Goal: Information Seeking & Learning: Learn about a topic

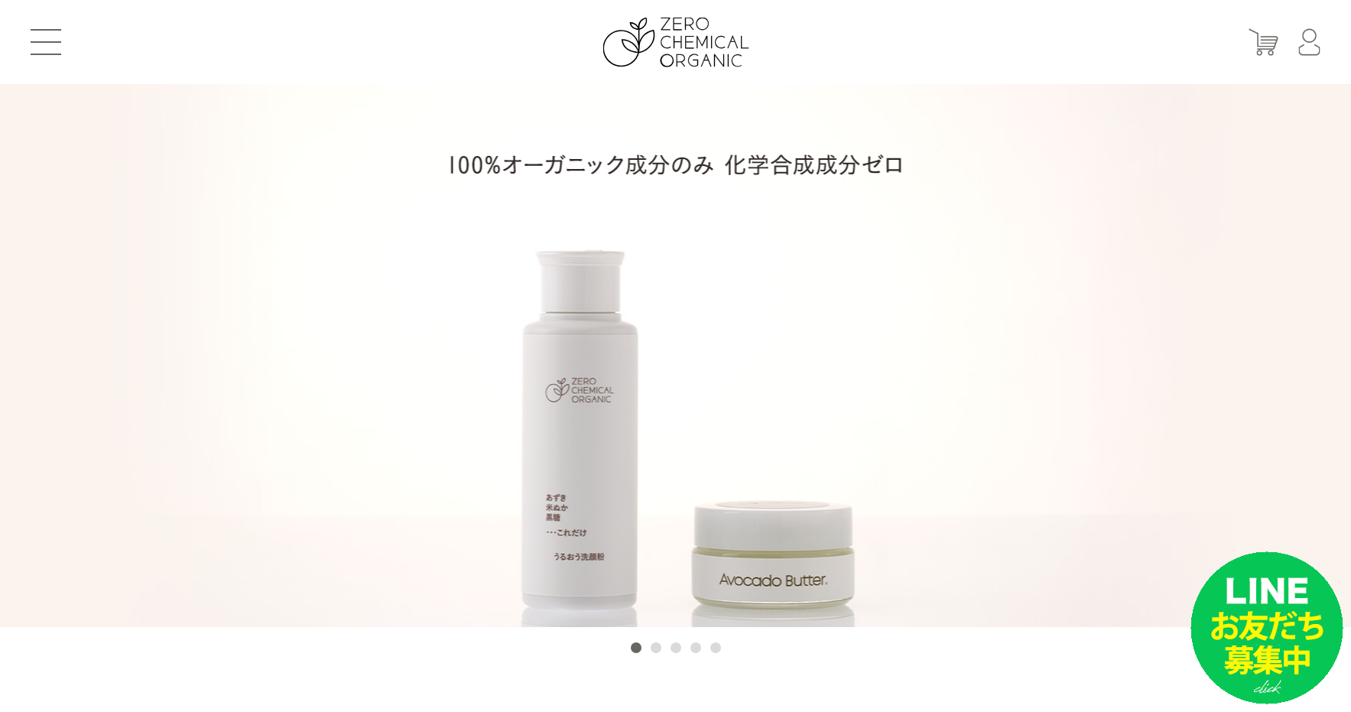
click at [651, 169] on img at bounding box center [675, 164] width 450 height 21
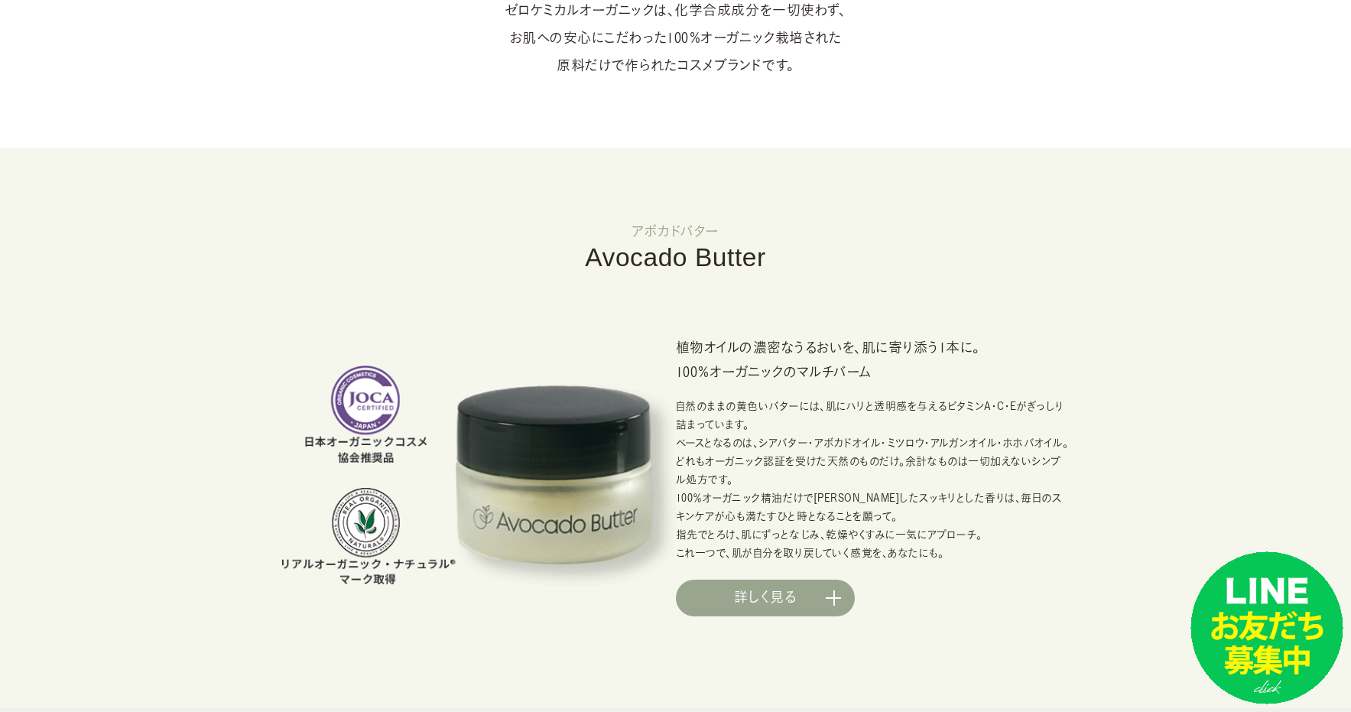
scroll to position [1013, 0]
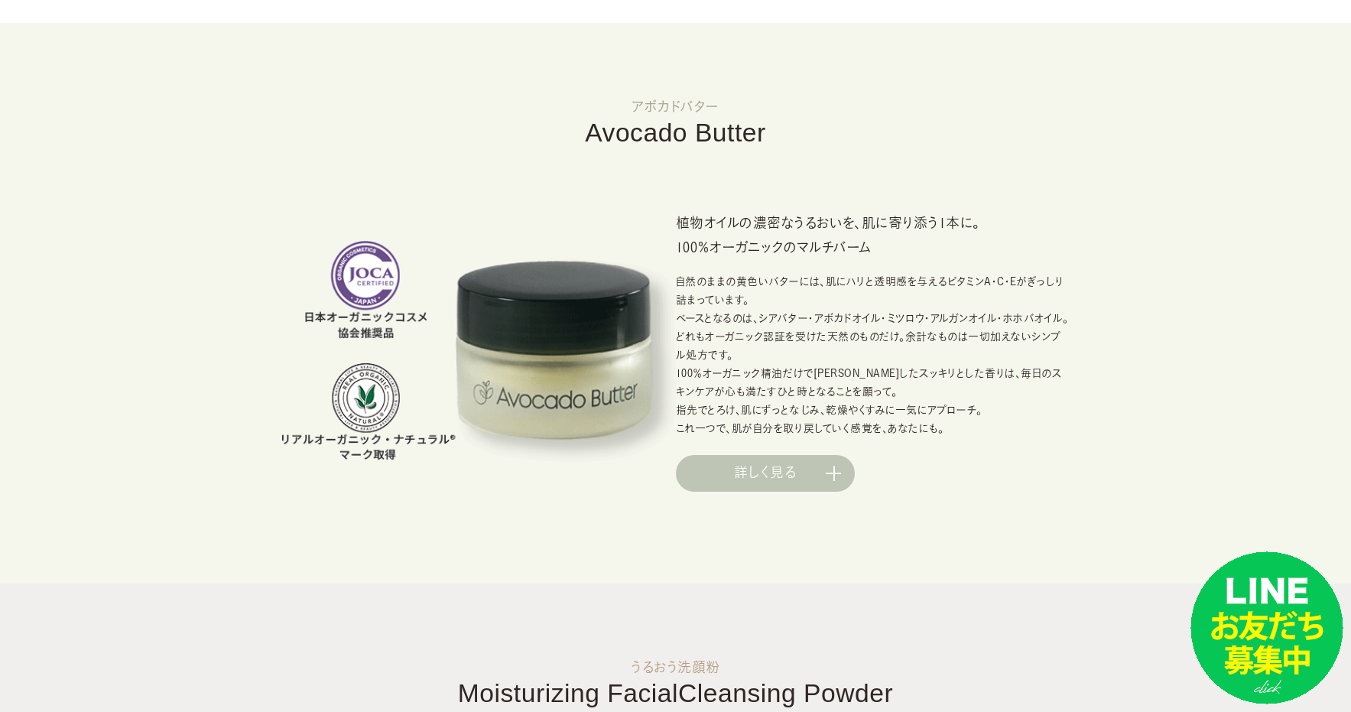
click at [780, 467] on link "詳しく見る" at bounding box center [765, 473] width 179 height 37
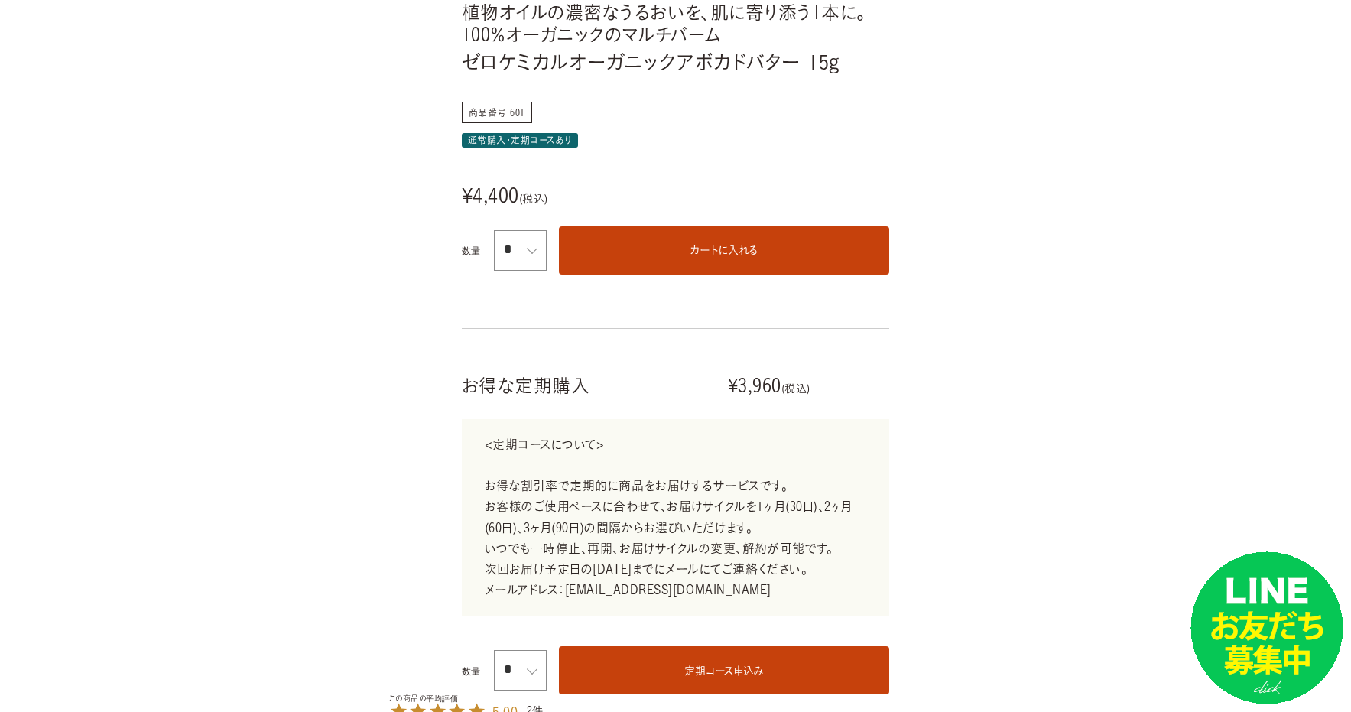
scroll to position [544, 0]
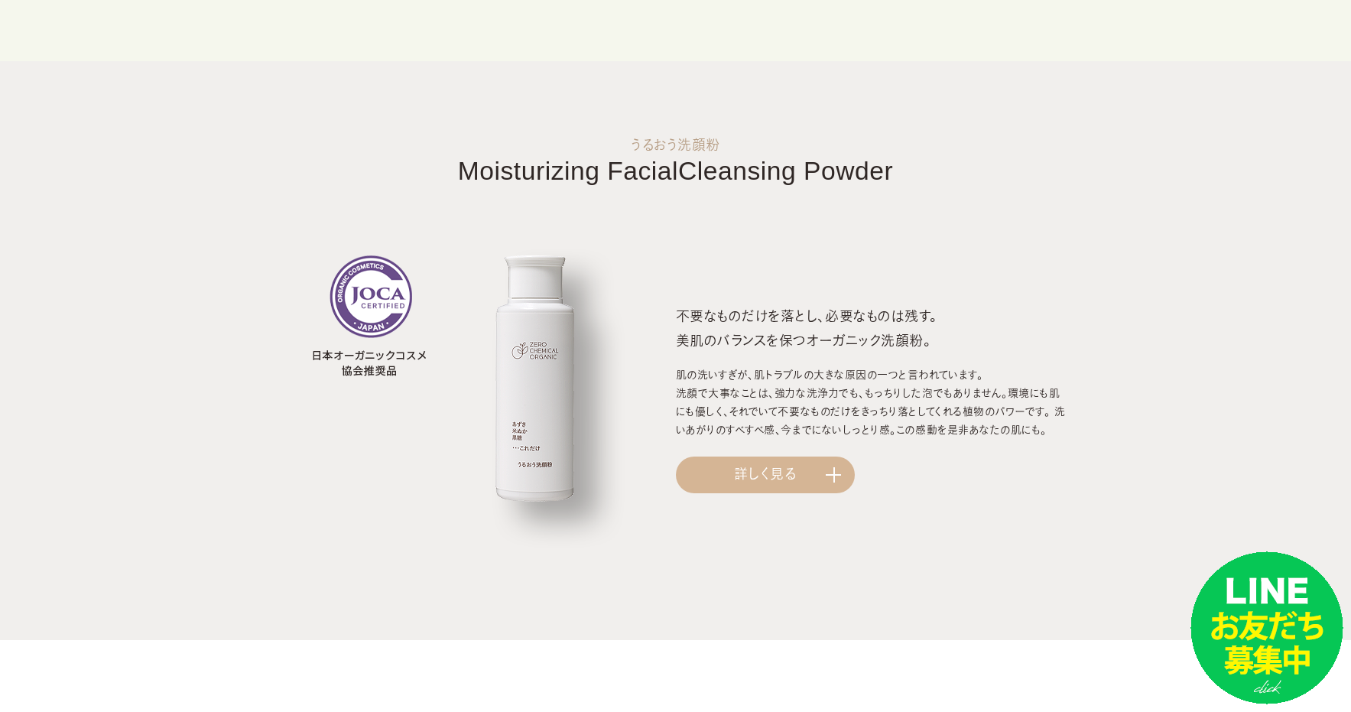
scroll to position [1391, 0]
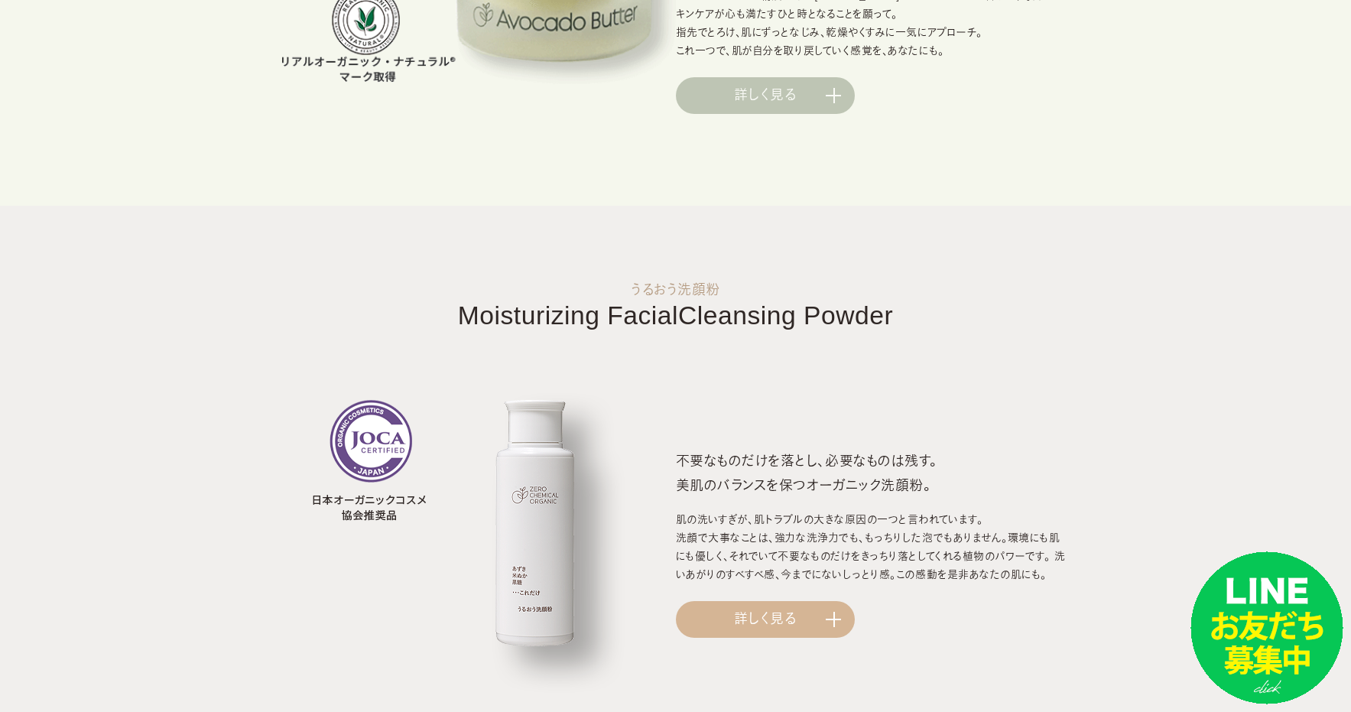
click at [793, 107] on link "詳しく見る" at bounding box center [765, 95] width 179 height 37
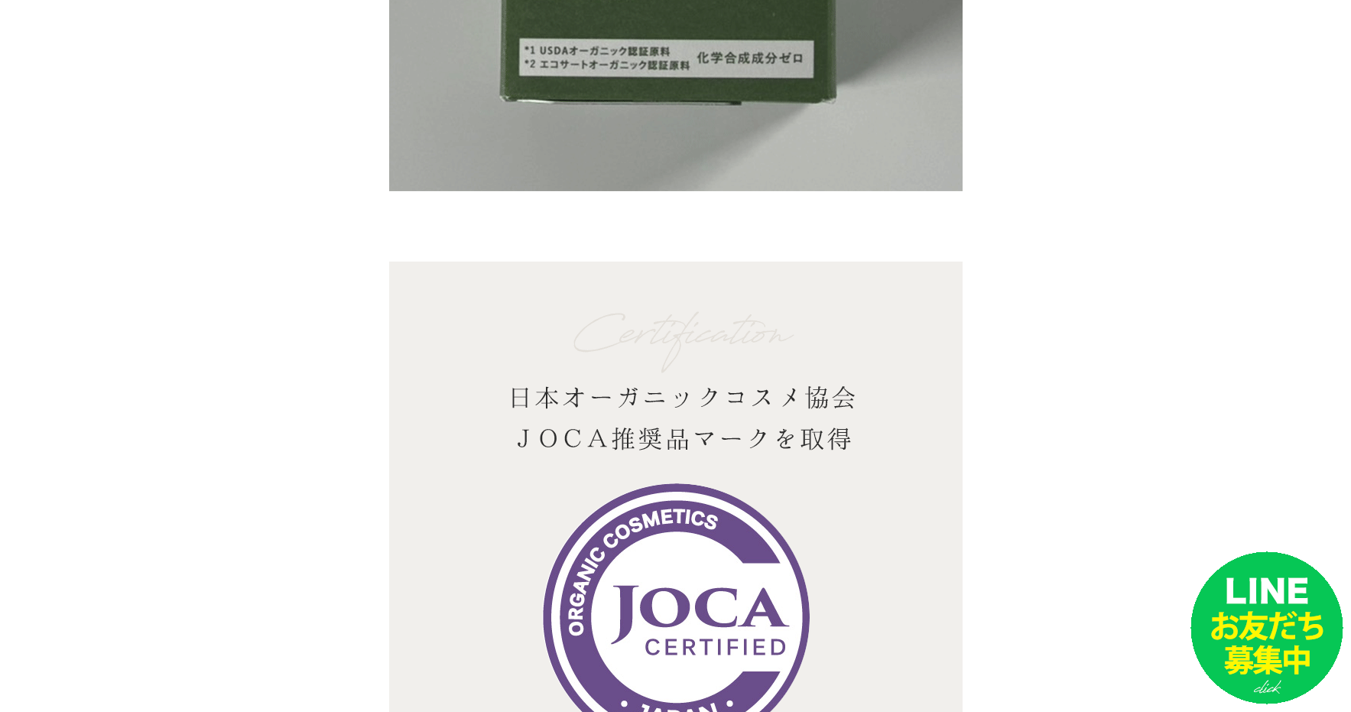
scroll to position [7534, 0]
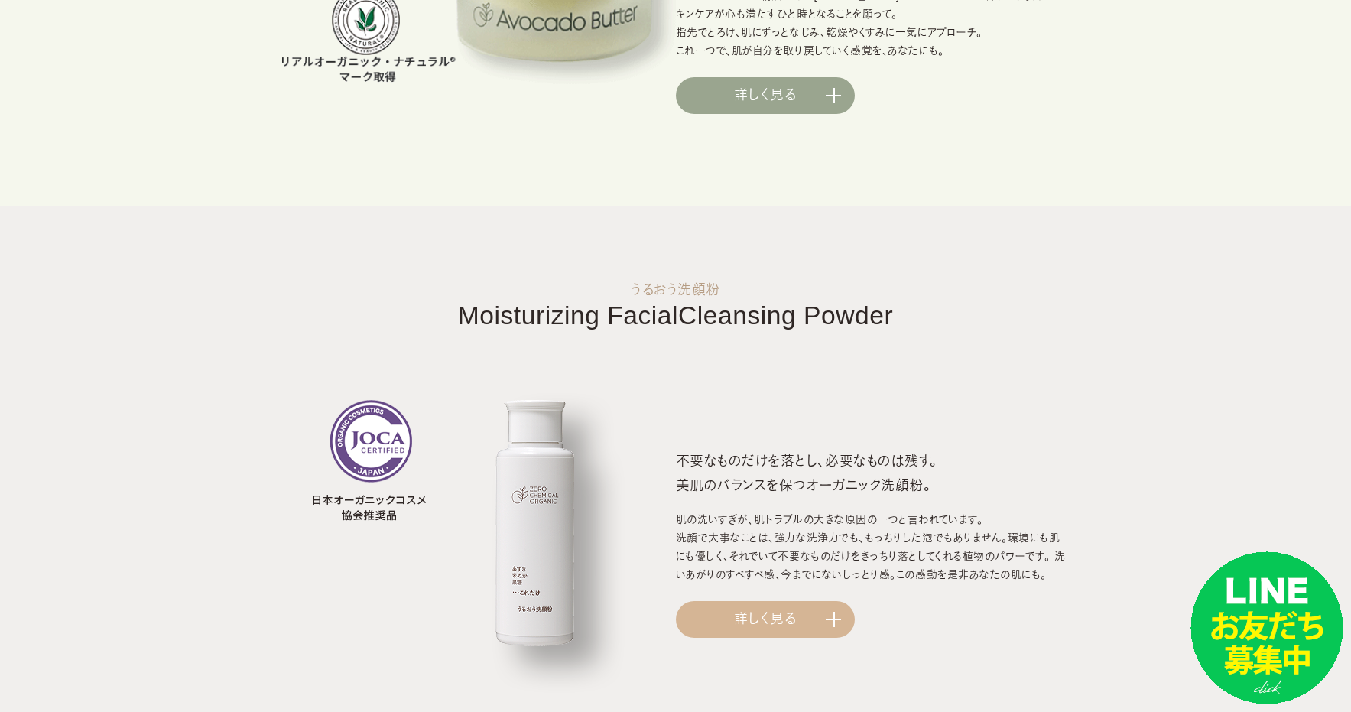
scroll to position [881, 0]
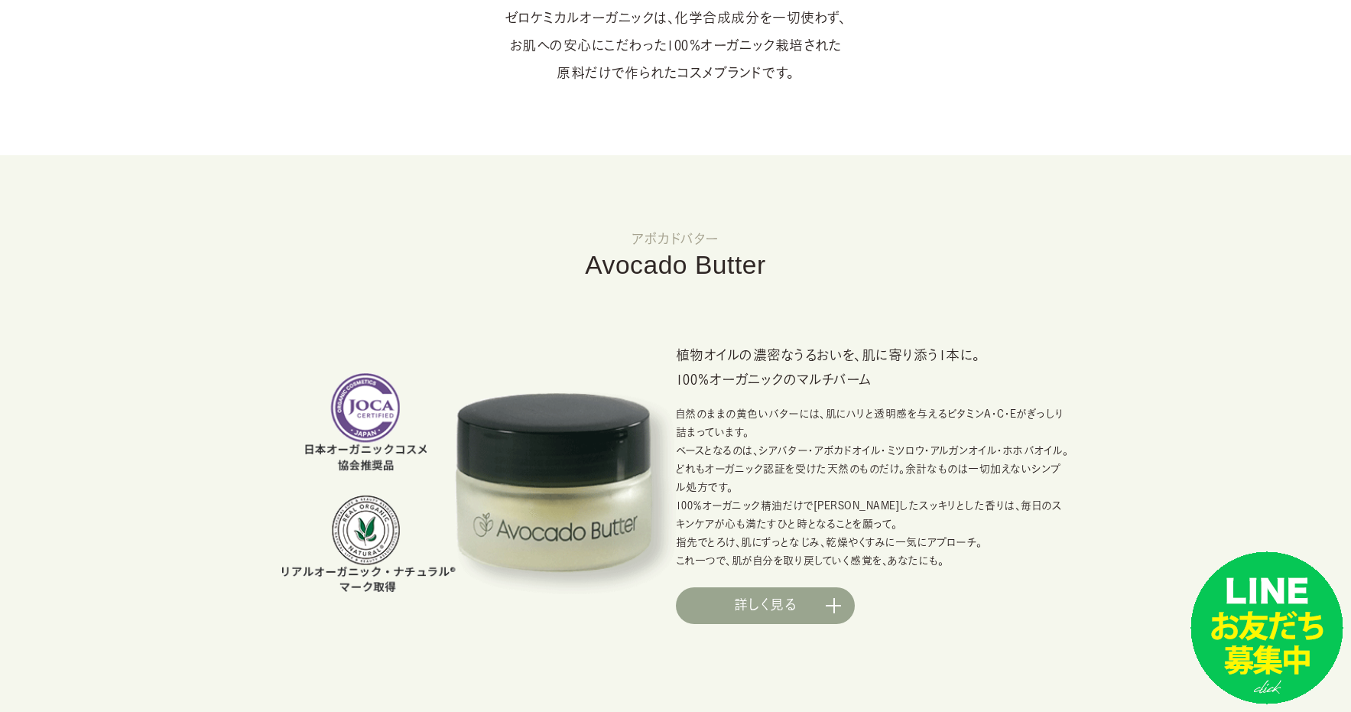
click at [697, 312] on div "植物オイルの濃密なうるおいを、肌に寄り添う1本に。 100％オーガニックのマルチバーム 自然のままの黄色いバターには、肌にハリと透明感を与えるビタミンA・C・…" at bounding box center [676, 451] width 788 height 346
click at [802, 376] on h3 "植物オイルの濃密なうるおいを、肌に寄り添う1本に。 100％オーガニックのマルチバーム" at bounding box center [873, 367] width 394 height 49
drag, startPoint x: 902, startPoint y: 382, endPoint x: 679, endPoint y: 375, distance: 222.7
click at [679, 375] on h3 "植物オイルの濃密なうるおいを、肌に寄り添う1本に。 100％オーガニックのマルチバーム" at bounding box center [873, 367] width 394 height 49
copy h3 "100％オーガニックのマルチバーム"
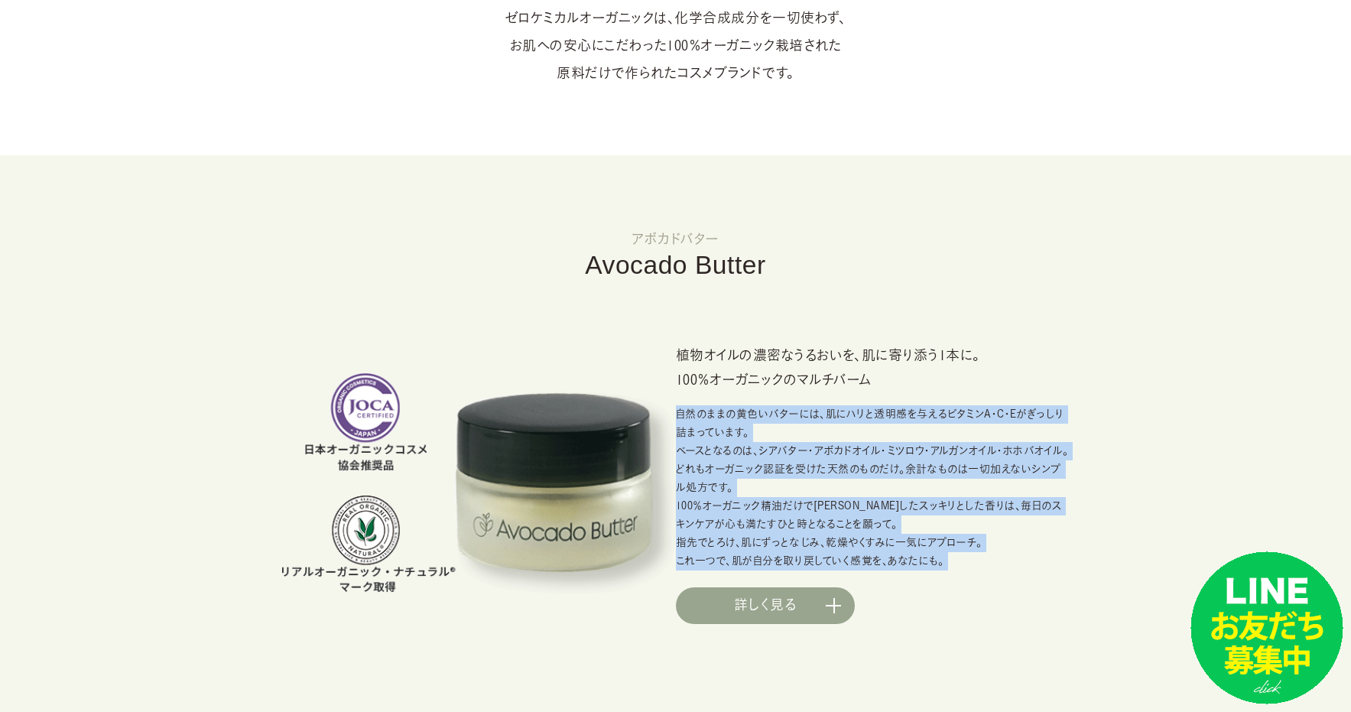
drag, startPoint x: 791, startPoint y: 512, endPoint x: 536, endPoint y: 163, distance: 432.4
click at [677, 421] on div "植物オイルの濃密なうるおいを、肌に寄り添う1本に。 100％オーガニックのマルチバーム 自然のままの黄色いバターには、肌にハリと透明感を与えるビタミンA・C・…" at bounding box center [873, 483] width 394 height 281
copy div "自然のままの黄色いバターには、肌にハリと透明感を与えるビタミンA・C・Eがぎっしり詰まっています。 ベースとなるのは、シアバター・アボカドオイル・ミツロウ・ア…"
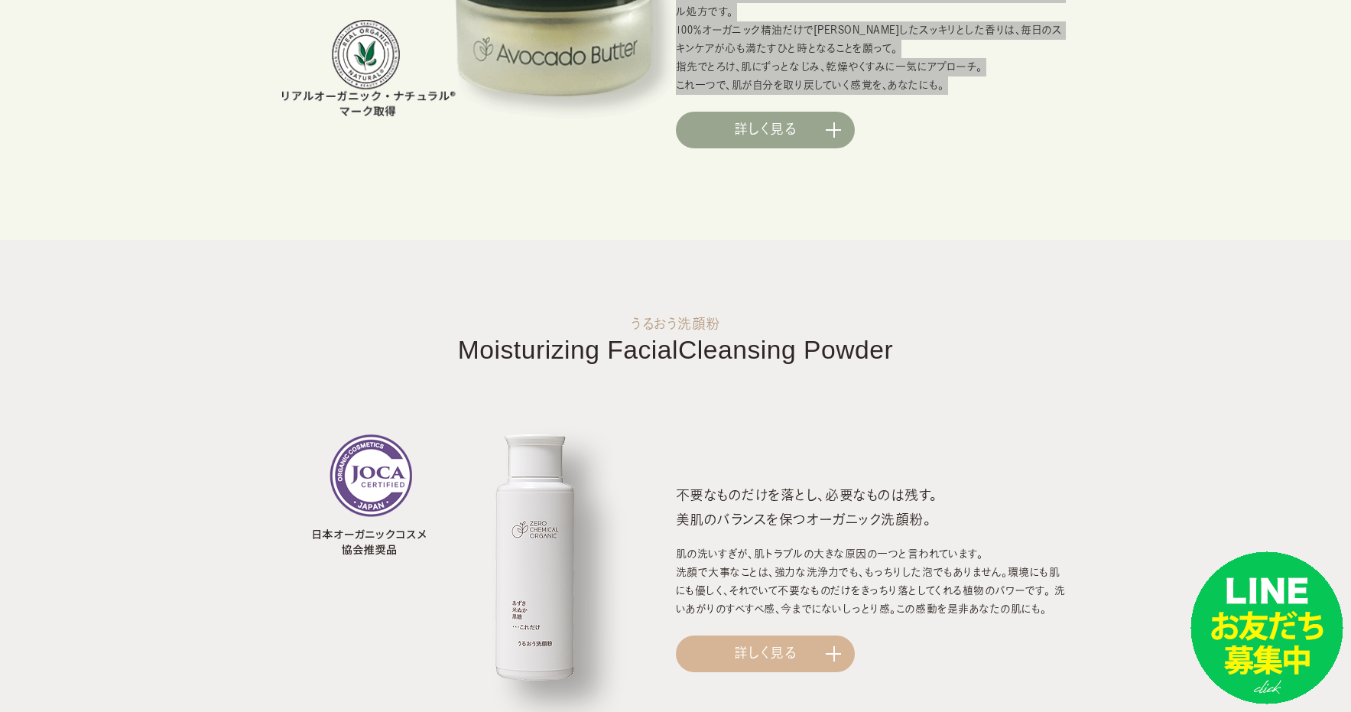
scroll to position [1451, 0]
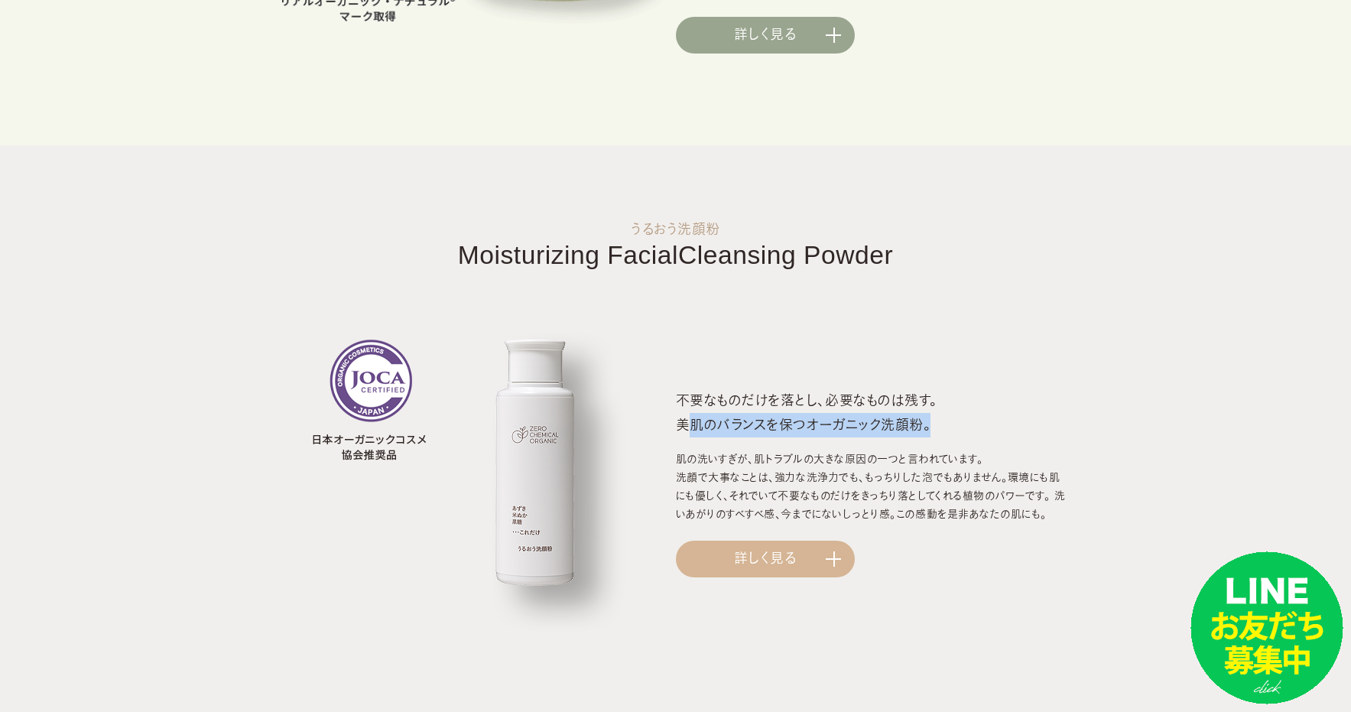
drag, startPoint x: 677, startPoint y: 424, endPoint x: 919, endPoint y: 427, distance: 242.4
click at [919, 427] on h3 "不要なものだけを落とし、必要なものは残す。 美肌のバランスを保つオーガニック洗顔粉。" at bounding box center [873, 412] width 394 height 49
copy h3 "美肌のバランスを保つオーガニック洗顔粉"
drag, startPoint x: 964, startPoint y: 515, endPoint x: 677, endPoint y: 455, distance: 293.1
click at [678, 458] on p "肌の洗いすぎが、肌トラブルの大きな原因の一つと言われています。 洗顔で大事なことは、強力な洗浄力でも、もっちりした泡でもありません。環境にも肌にも優しく、それ…" at bounding box center [873, 486] width 394 height 73
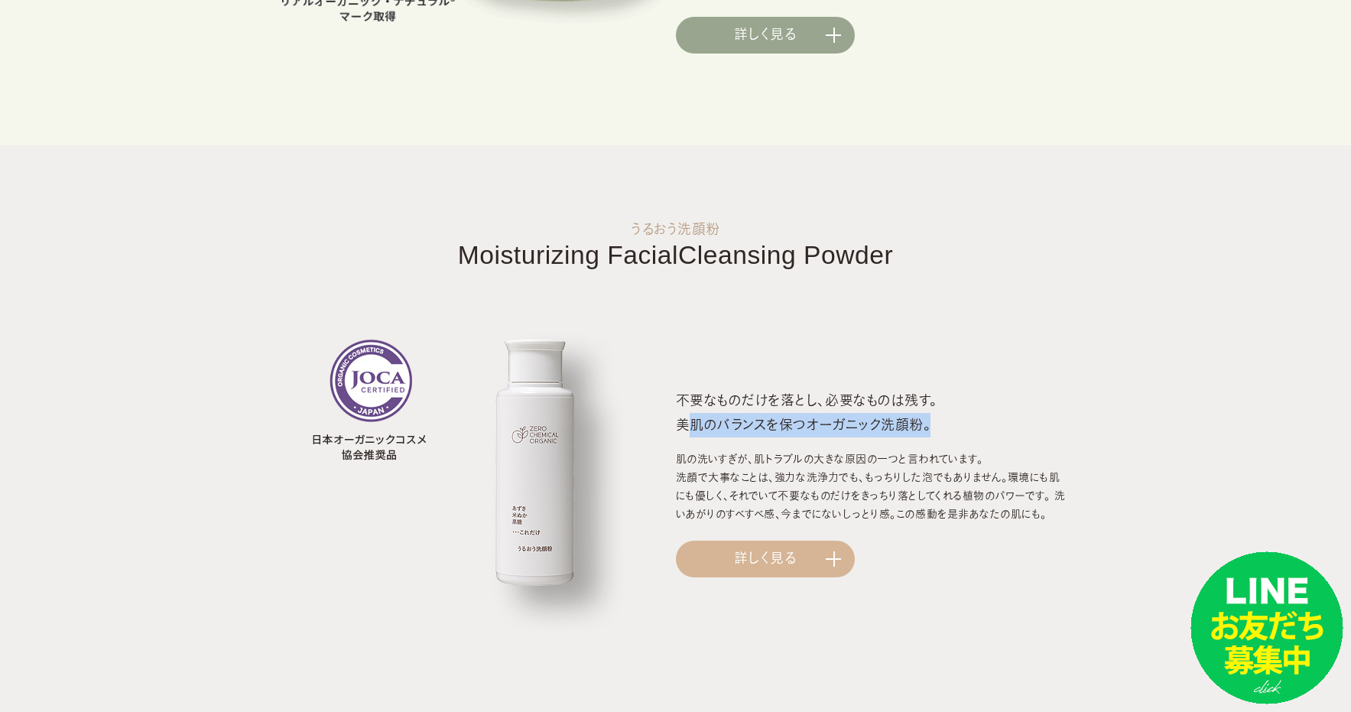
copy p "肌の洗いすぎが、肌トラブルの大きな原因の一つと言われています。 洗顔で大事なことは、強力な洗浄力でも、もっちりした泡でもありません。環境にも肌にも優しく、それ…"
